Goal: Information Seeking & Learning: Learn about a topic

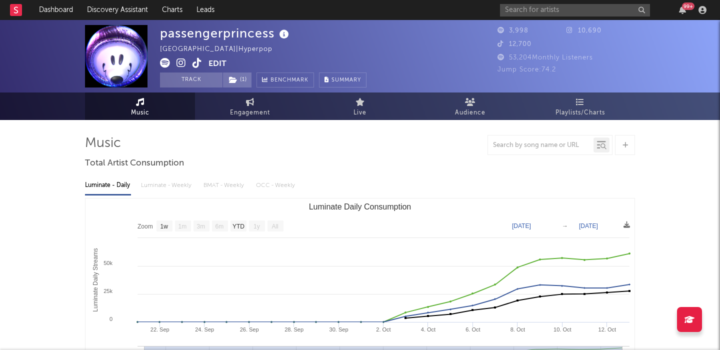
select select "1w"
click at [524, 7] on input "text" at bounding box center [575, 10] width 150 height 13
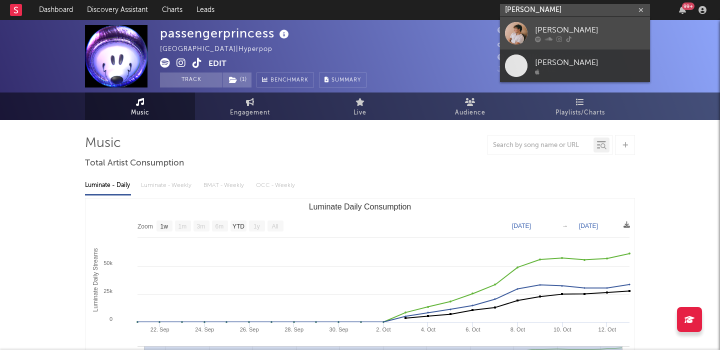
type input "[PERSON_NAME]"
click at [537, 27] on div "[PERSON_NAME]" at bounding box center [590, 30] width 110 height 12
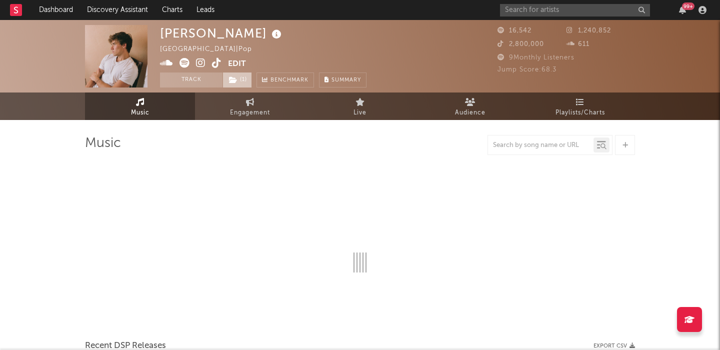
select select "1w"
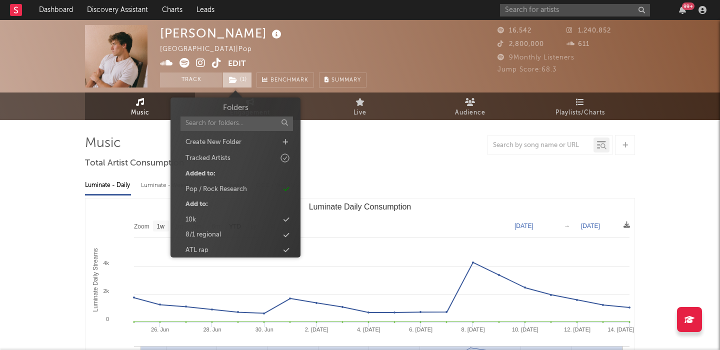
click at [241, 77] on span "( 1 )" at bounding box center [238, 80] width 30 height 15
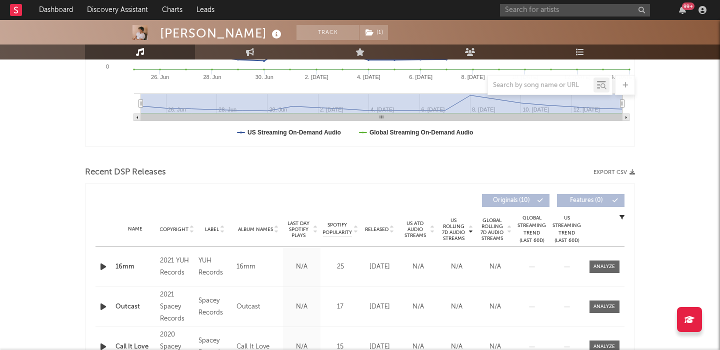
scroll to position [375, 0]
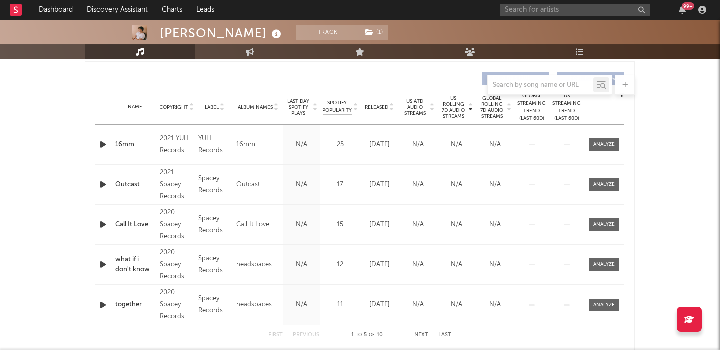
click at [379, 106] on span "Released" at bounding box center [377, 108] width 24 height 6
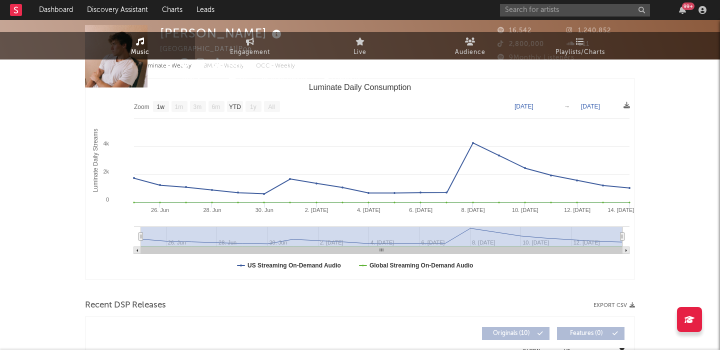
scroll to position [0, 0]
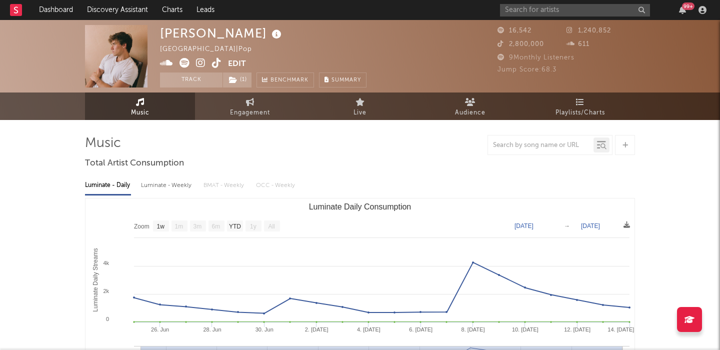
click at [204, 63] on icon at bounding box center [201, 63] width 10 height 10
